Goal: Task Accomplishment & Management: Complete application form

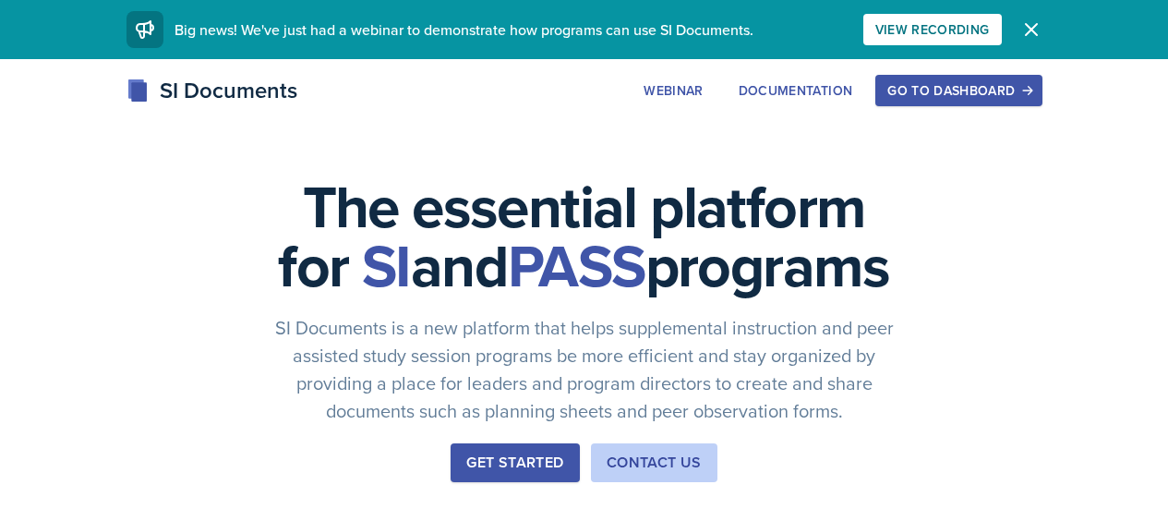
click at [1029, 94] on div "Go to Dashboard" at bounding box center [958, 90] width 142 height 15
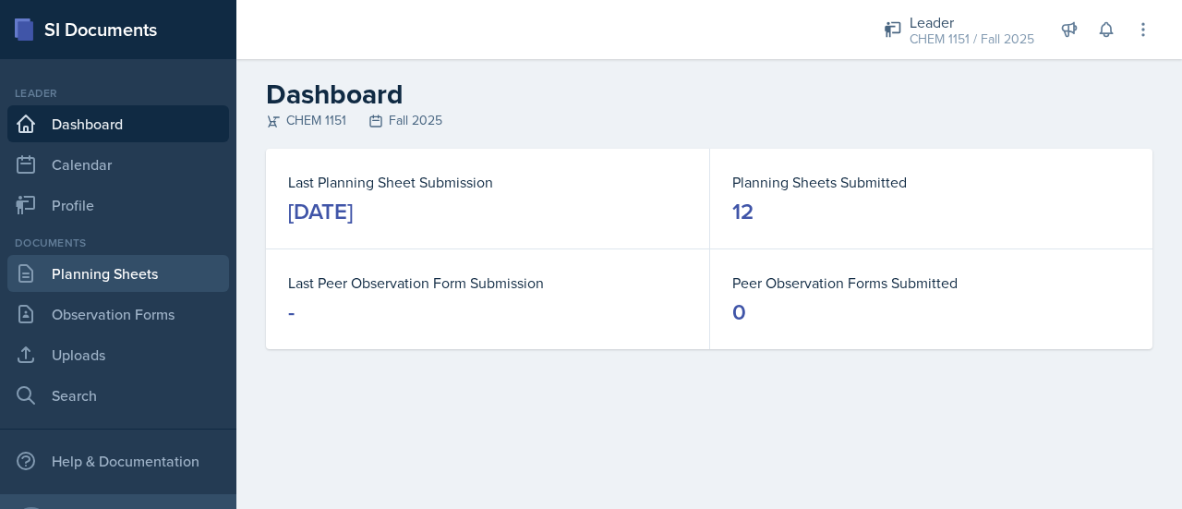
click at [122, 282] on link "Planning Sheets" at bounding box center [118, 273] width 222 height 37
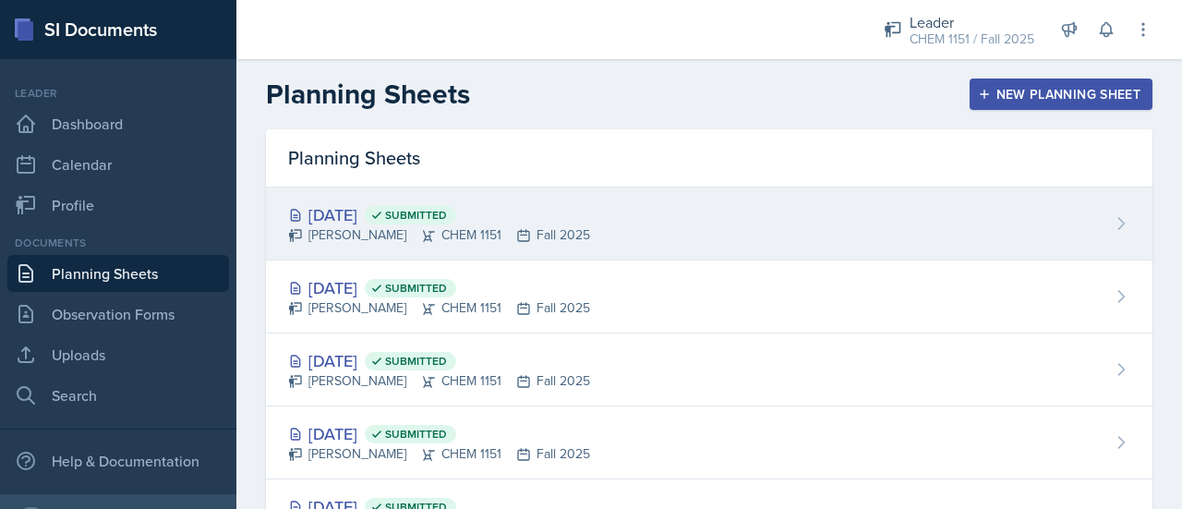
click at [348, 227] on div "[PERSON_NAME] CHEM 1151 Fall 2025" at bounding box center [439, 234] width 302 height 19
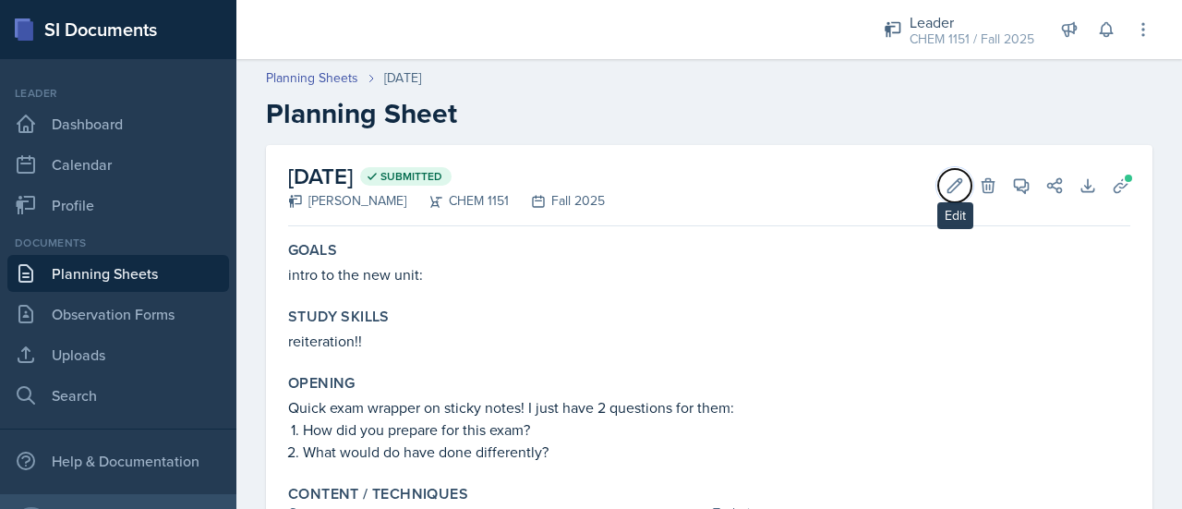
drag, startPoint x: 941, startPoint y: 173, endPoint x: 895, endPoint y: 188, distance: 47.9
click at [941, 173] on button "Edit" at bounding box center [954, 185] width 33 height 33
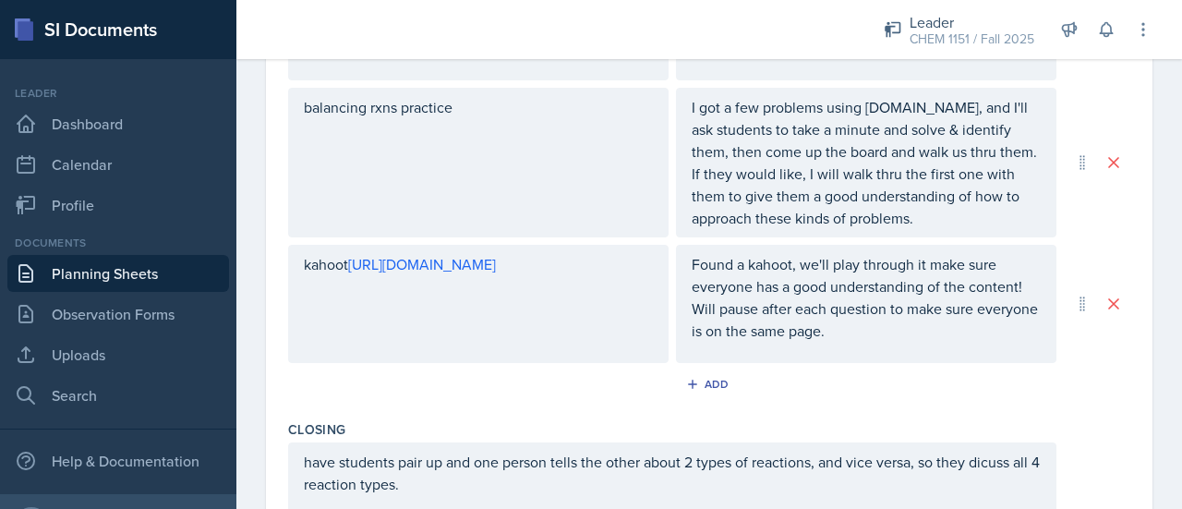
scroll to position [1036, 0]
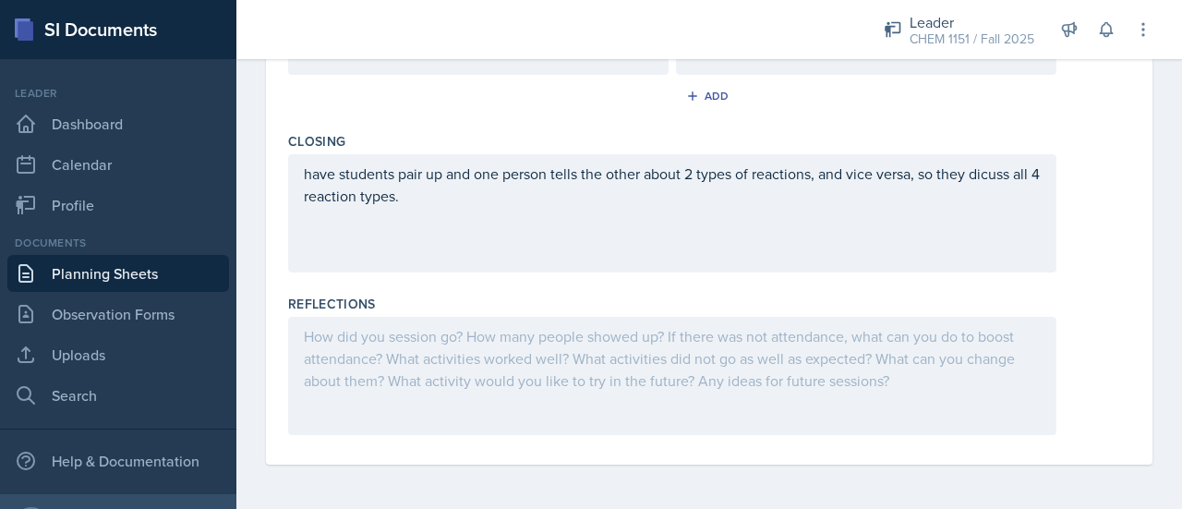
click at [561, 375] on div at bounding box center [672, 376] width 768 height 118
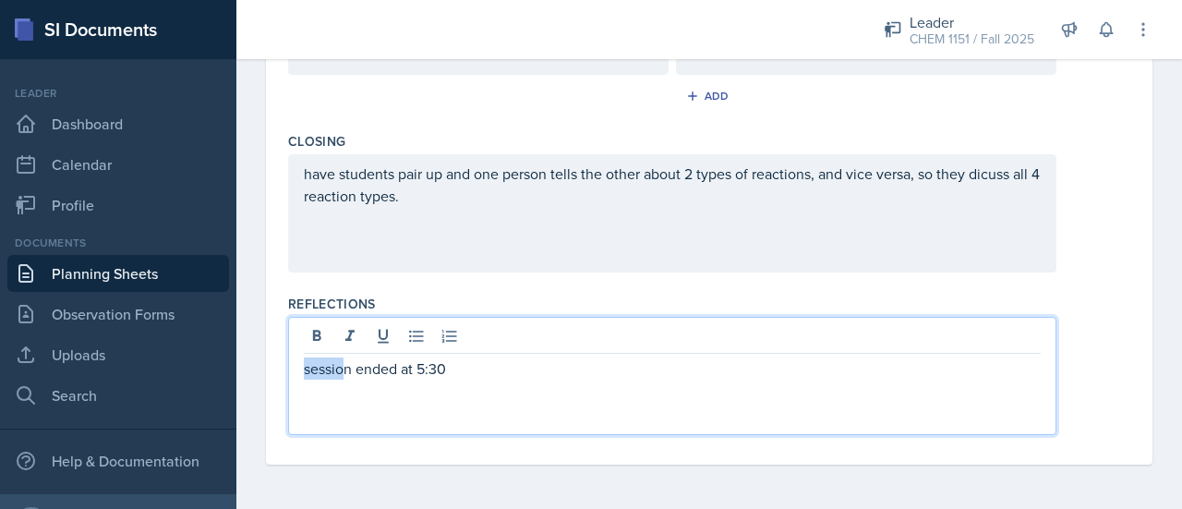
drag, startPoint x: 348, startPoint y: 370, endPoint x: 295, endPoint y: 364, distance: 53.0
click at [295, 364] on div "session ended at 5:30" at bounding box center [672, 376] width 768 height 118
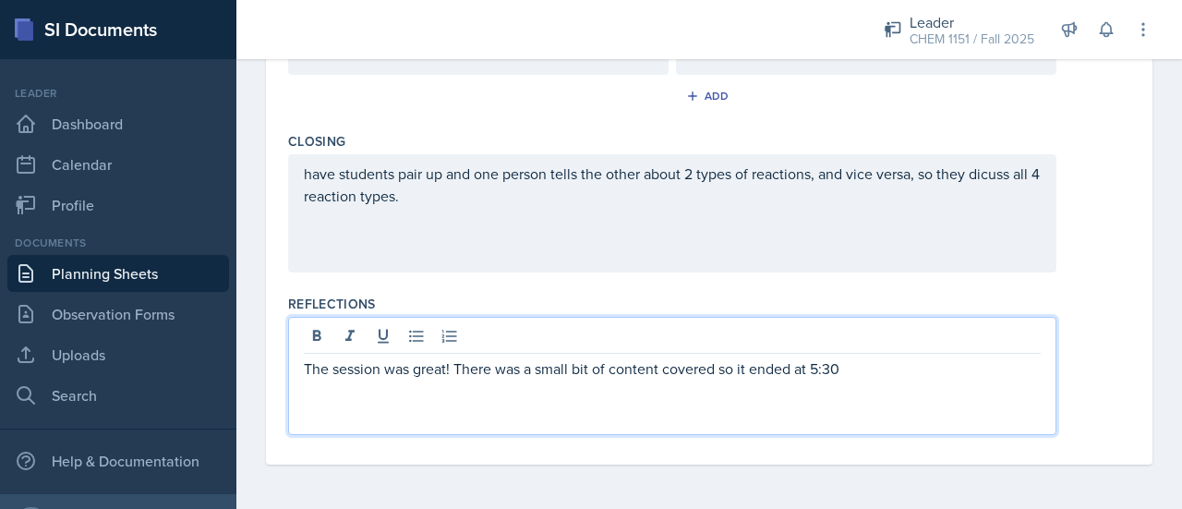
click at [957, 376] on p "The session was great! There was a small bit of content covered so it ended at …" at bounding box center [672, 368] width 737 height 22
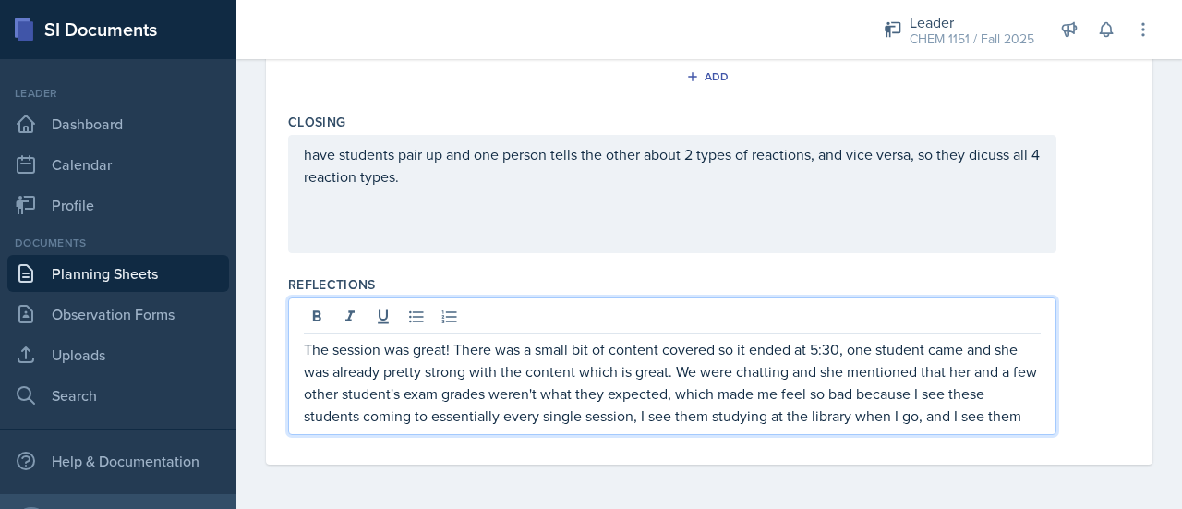
scroll to position [1068, 0]
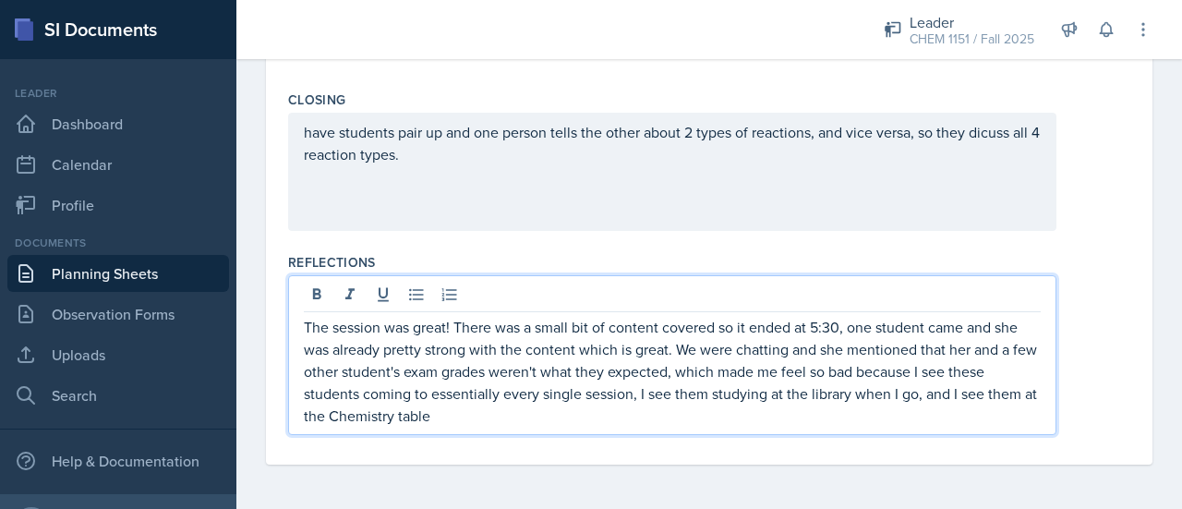
click at [358, 421] on p "The session was great! There was a small bit of content covered so it ended at …" at bounding box center [672, 371] width 737 height 111
click at [445, 427] on p "The session was great! There was a small bit of content covered so it ended at …" at bounding box center [672, 371] width 737 height 111
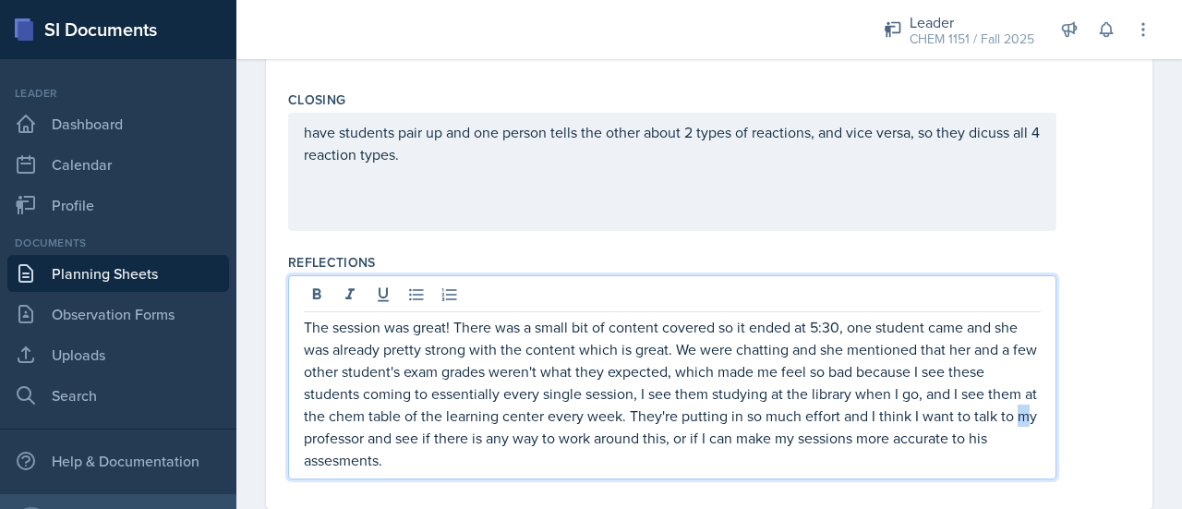
drag, startPoint x: 342, startPoint y: 483, endPoint x: 335, endPoint y: 469, distance: 15.3
click at [326, 452] on p "The session was great! There was a small bit of content covered so it ended at …" at bounding box center [672, 393] width 737 height 155
drag, startPoint x: 341, startPoint y: 475, endPoint x: 327, endPoint y: 440, distance: 36.9
click at [319, 415] on p "The session was great! There was a small bit of content covered so it ended at …" at bounding box center [672, 393] width 737 height 155
click at [355, 471] on p "The session was great! There was a small bit of content covered so it ended at …" at bounding box center [672, 393] width 737 height 155
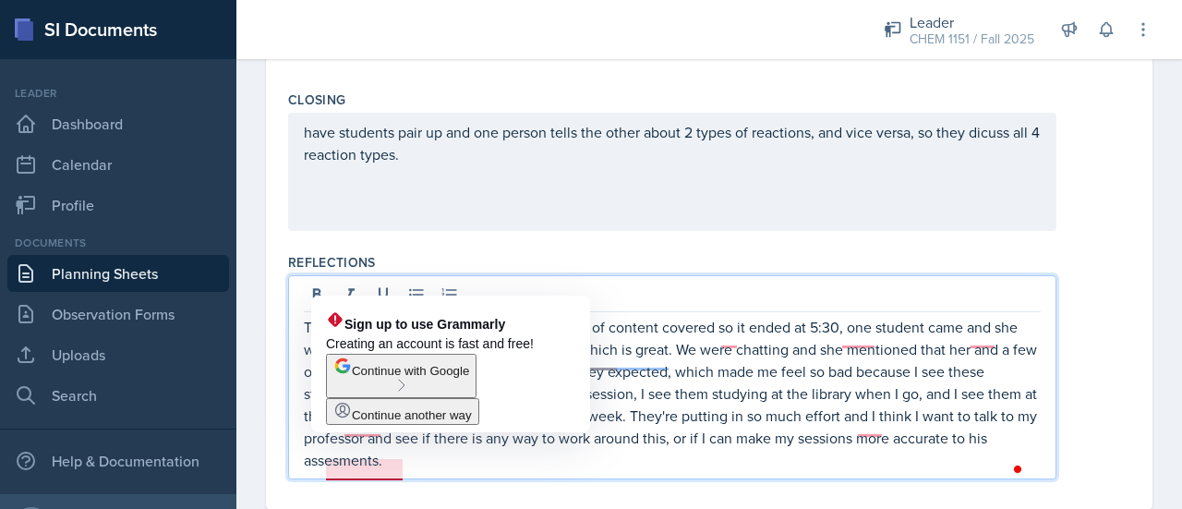
click at [382, 470] on p "The session was great! There was a small bit of content covered so it ended at …" at bounding box center [672, 393] width 737 height 155
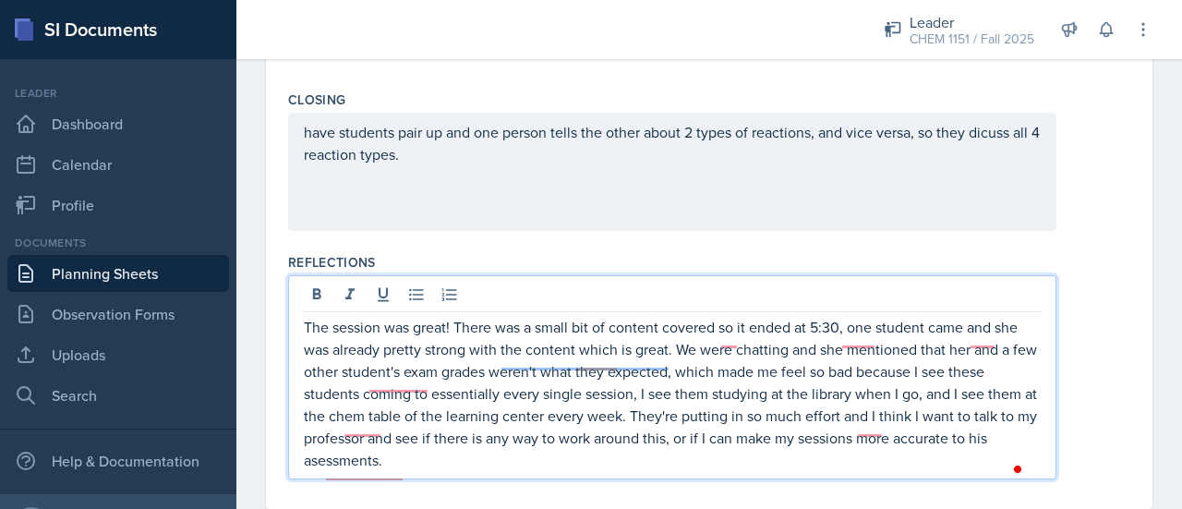
click at [463, 463] on p "The session was great! There was a small bit of content covered so it ended at …" at bounding box center [672, 393] width 737 height 155
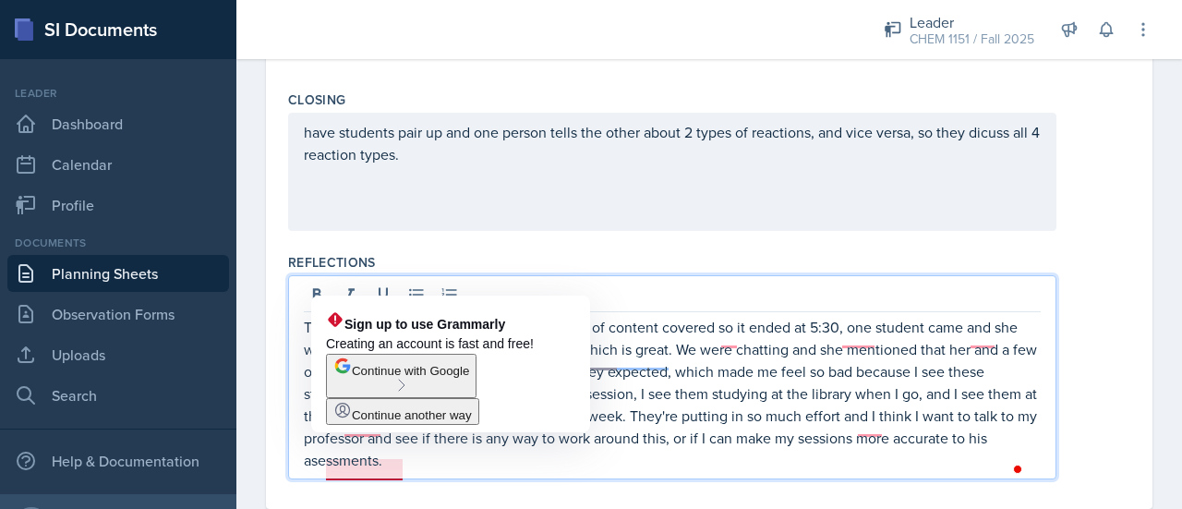
click at [369, 471] on p "The session was great! There was a small bit of content covered so it ended at …" at bounding box center [672, 393] width 737 height 155
click at [379, 377] on button "Continue with Google" at bounding box center [401, 376] width 150 height 44
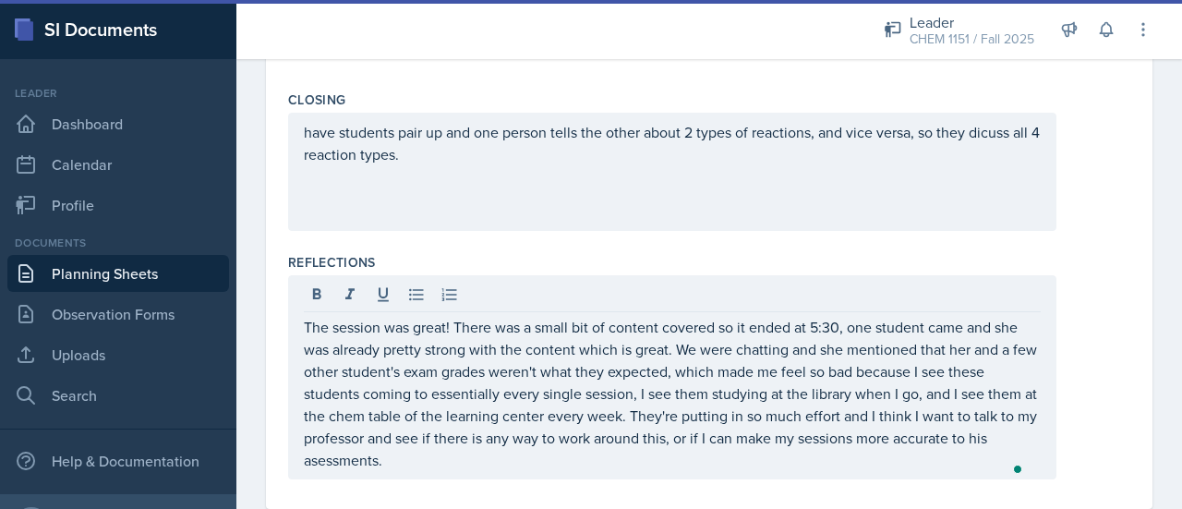
scroll to position [1122, 0]
